Goal: Transaction & Acquisition: Purchase product/service

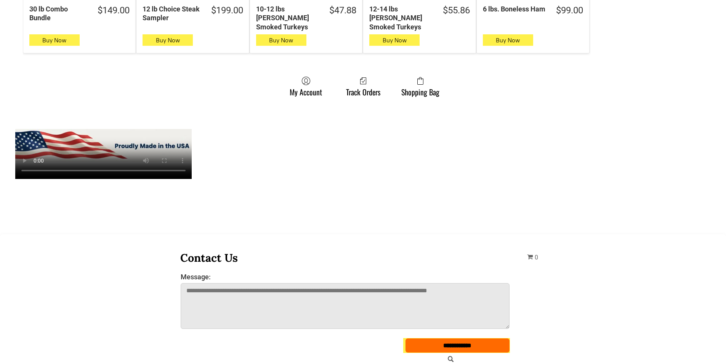
scroll to position [610, 0]
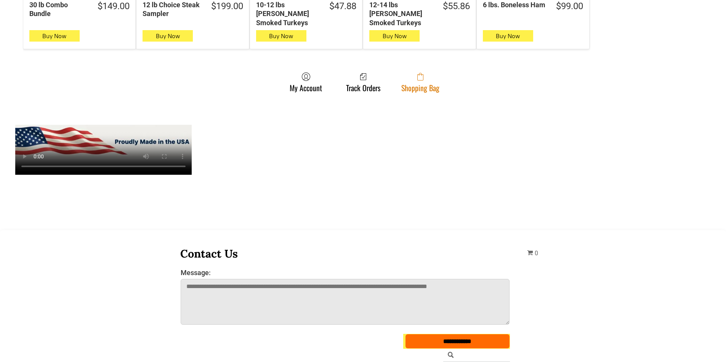
click at [419, 78] on link "Shopping Bag" at bounding box center [421, 82] width 46 height 20
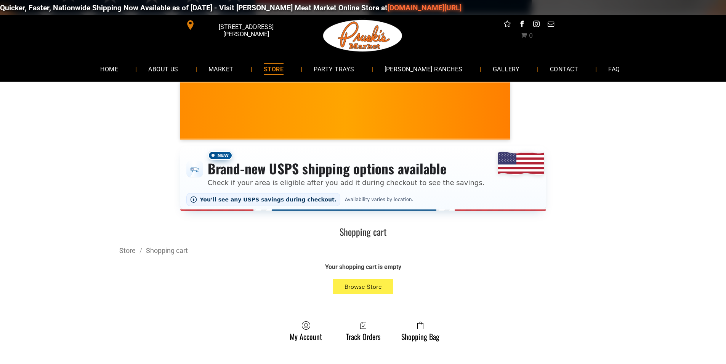
click at [326, 10] on link "[DOMAIN_NAME][URL]" at bounding box center [363, 7] width 74 height 9
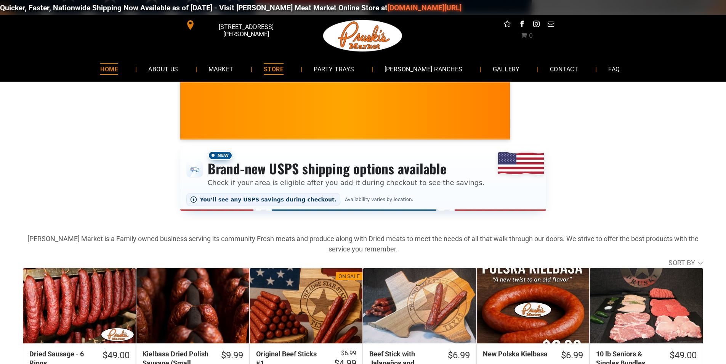
click at [118, 64] on span "HOME" at bounding box center [109, 68] width 18 height 11
